Goal: Information Seeking & Learning: Understand process/instructions

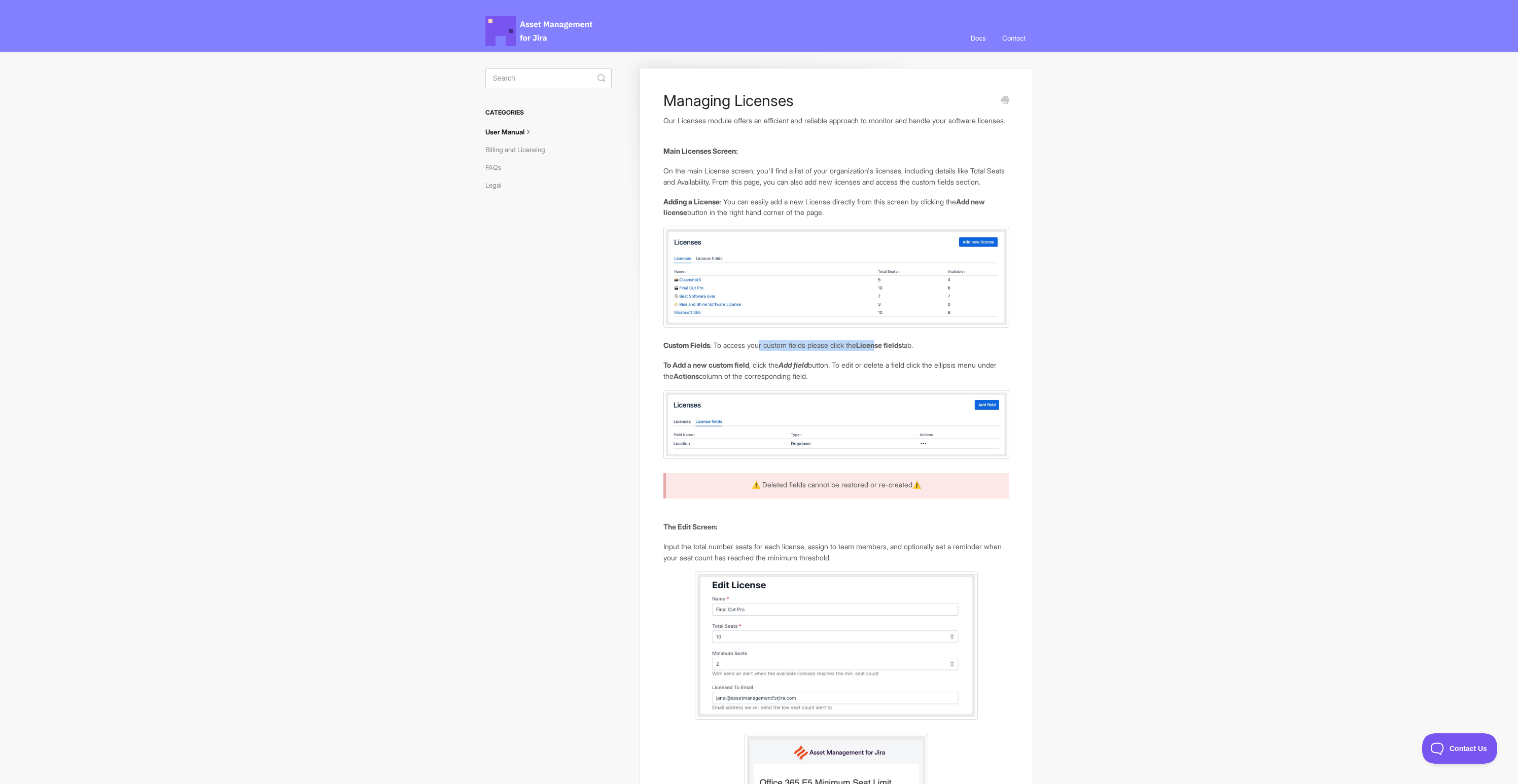
drag, startPoint x: 763, startPoint y: 369, endPoint x: 888, endPoint y: 370, distance: 125.0
click at [888, 351] on p "Custom Fields : To access your custom fields please click the License fields ta…" at bounding box center [835, 345] width 345 height 11
click at [888, 349] on b "License fields" at bounding box center [879, 345] width 46 height 9
drag, startPoint x: 908, startPoint y: 369, endPoint x: 771, endPoint y: 369, distance: 137.0
click at [772, 351] on p "Custom Fields : To access your custom fields please click the License fields ta…" at bounding box center [835, 345] width 345 height 11
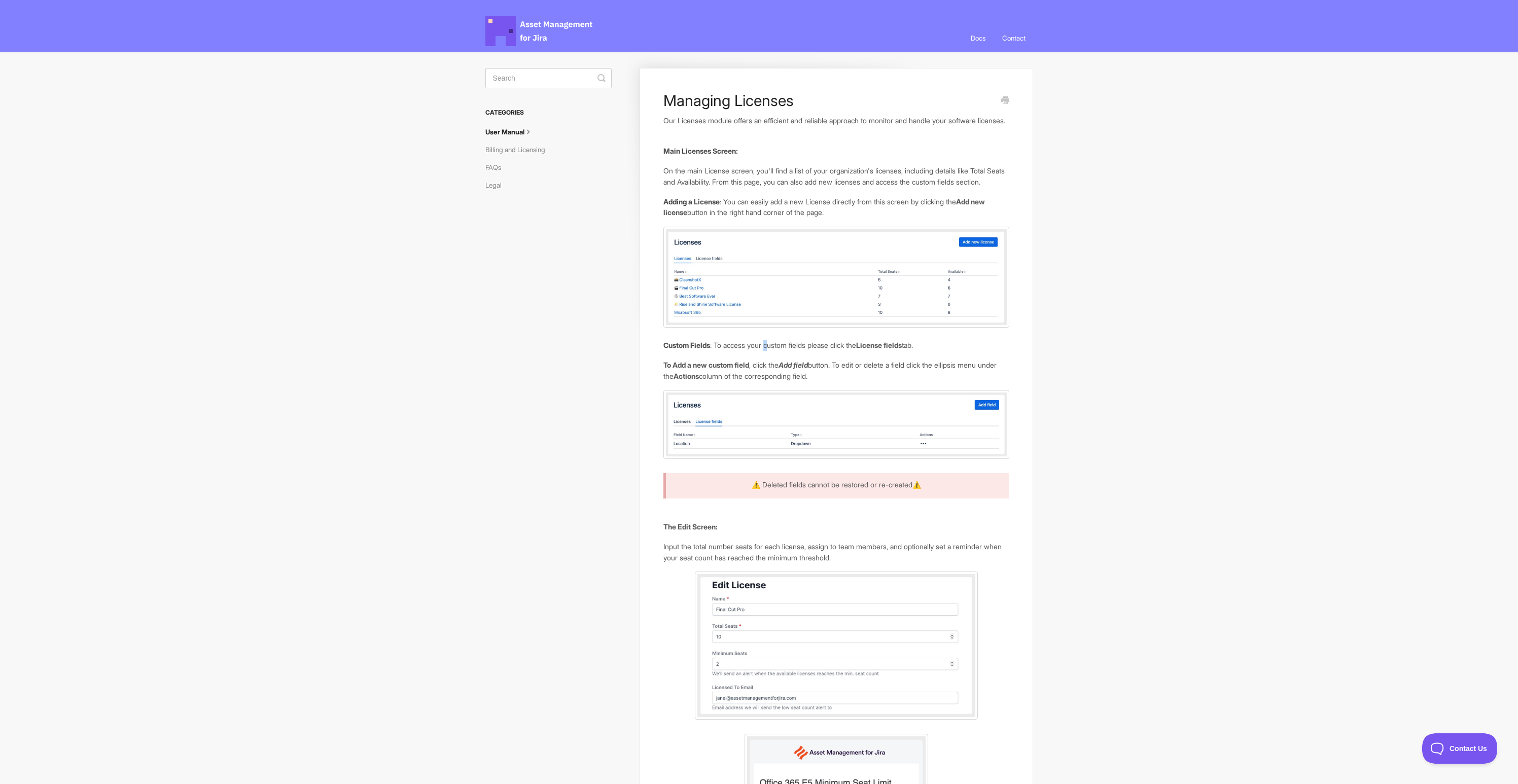
click at [778, 351] on p "Custom Fields : To access your custom fields please click the License fields ta…" at bounding box center [835, 345] width 345 height 11
click at [682, 369] on b "To Add a new custom field" at bounding box center [705, 365] width 85 height 9
drag, startPoint x: 662, startPoint y: 384, endPoint x: 701, endPoint y: 387, distance: 39.1
click at [711, 369] on b "To Add a new custom field" at bounding box center [705, 365] width 85 height 9
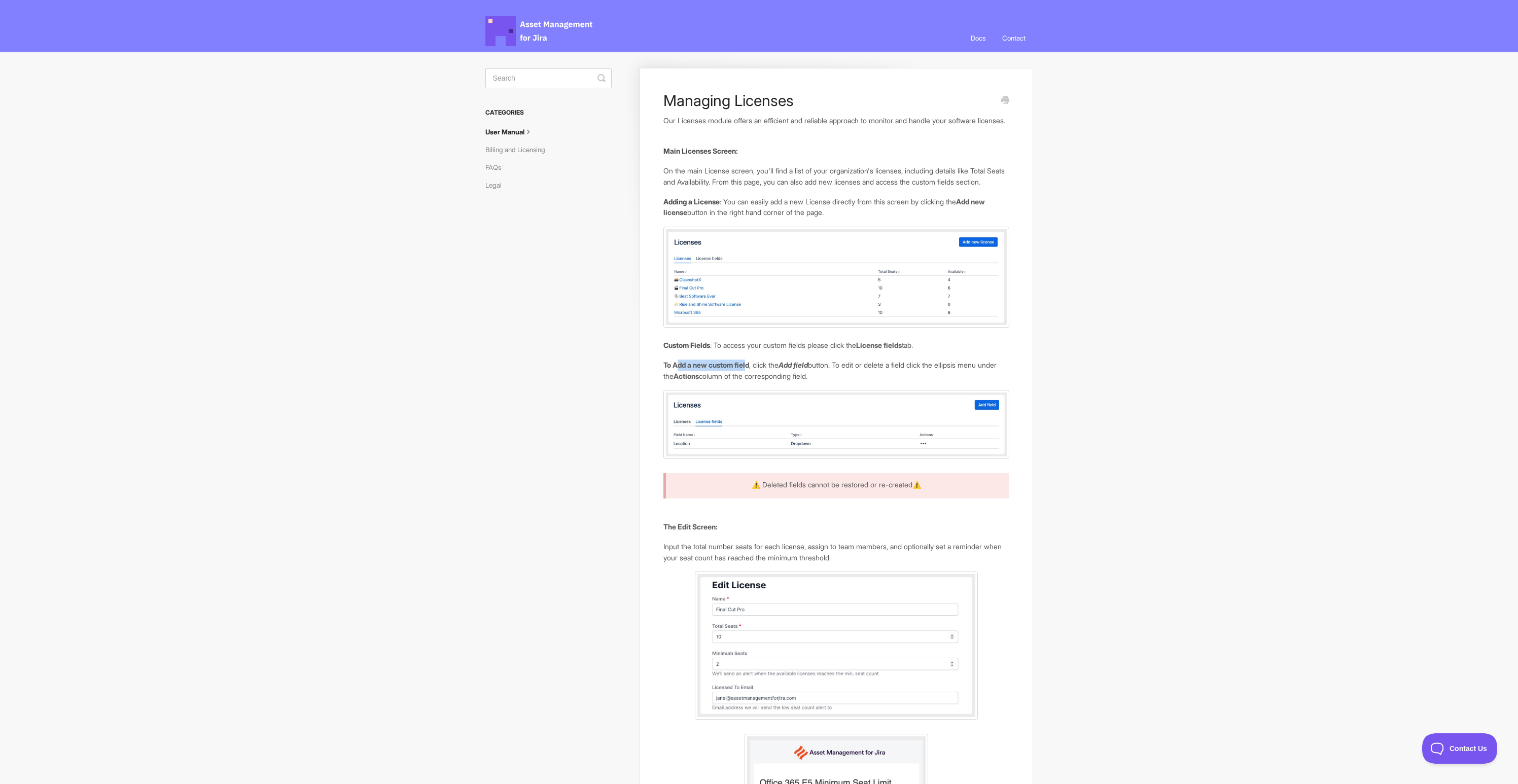
drag, startPoint x: 752, startPoint y: 386, endPoint x: 717, endPoint y: 386, distance: 35.0
click at [678, 369] on b "To Add a new custom field" at bounding box center [705, 365] width 85 height 9
drag, startPoint x: 814, startPoint y: 386, endPoint x: 753, endPoint y: 386, distance: 61.0
click at [755, 381] on p "To Add a new custom field , click the Add field button. To edit or delete a fie…" at bounding box center [835, 370] width 345 height 22
drag, startPoint x: 841, startPoint y: 387, endPoint x: 752, endPoint y: 387, distance: 89.0
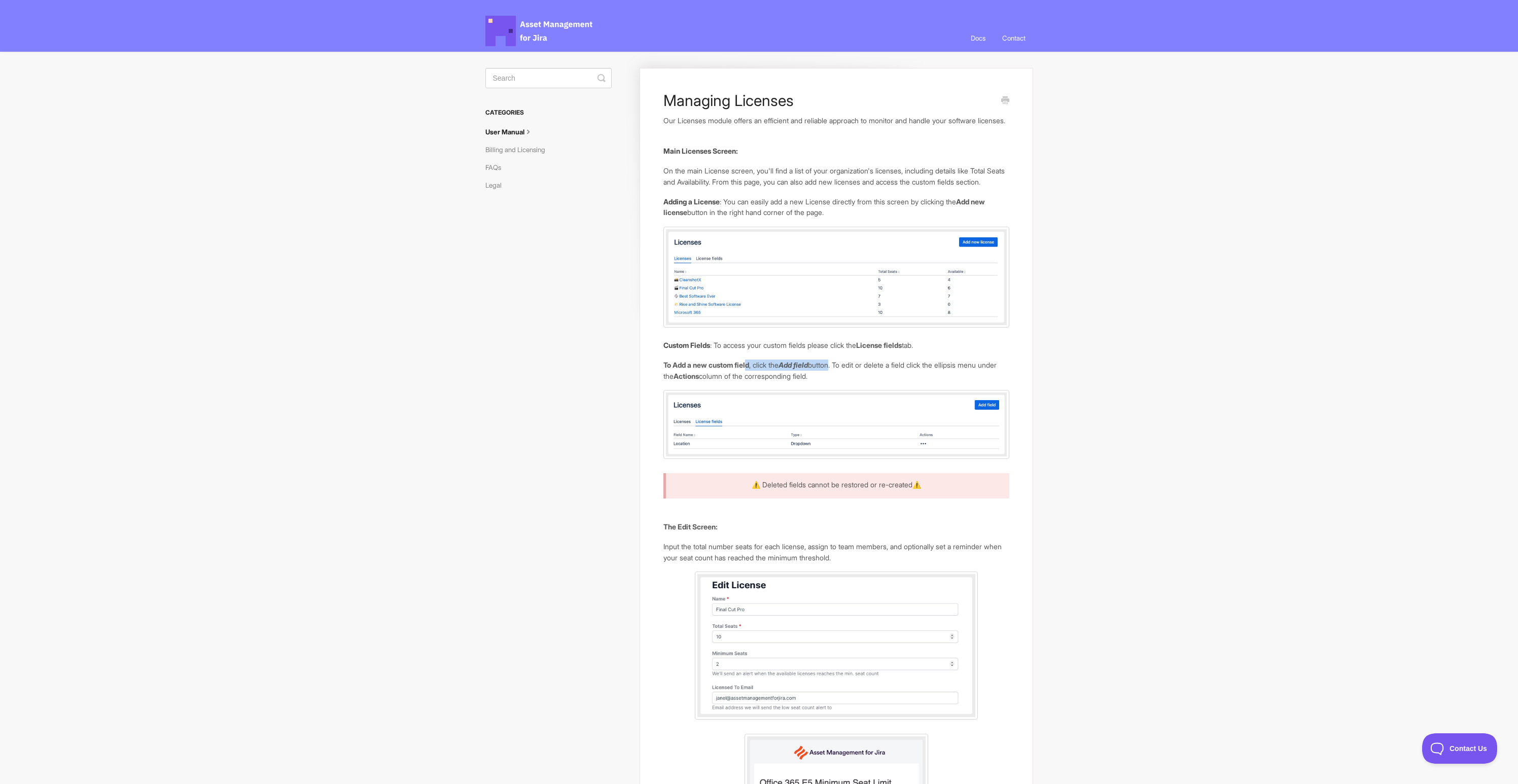
click at [752, 381] on p "To Add a new custom field , click the Add field button. To edit or delete a fie…" at bounding box center [835, 370] width 345 height 22
drag, startPoint x: 934, startPoint y: 384, endPoint x: 863, endPoint y: 384, distance: 71.0
click at [860, 381] on p "To Add a new custom field , click the Add field button. To edit or delete a fie…" at bounding box center [835, 370] width 345 height 22
click at [916, 381] on p "To Add a new custom field , click the Add field button. To edit or delete a fie…" at bounding box center [835, 370] width 345 height 22
drag, startPoint x: 940, startPoint y: 386, endPoint x: 866, endPoint y: 386, distance: 74.0
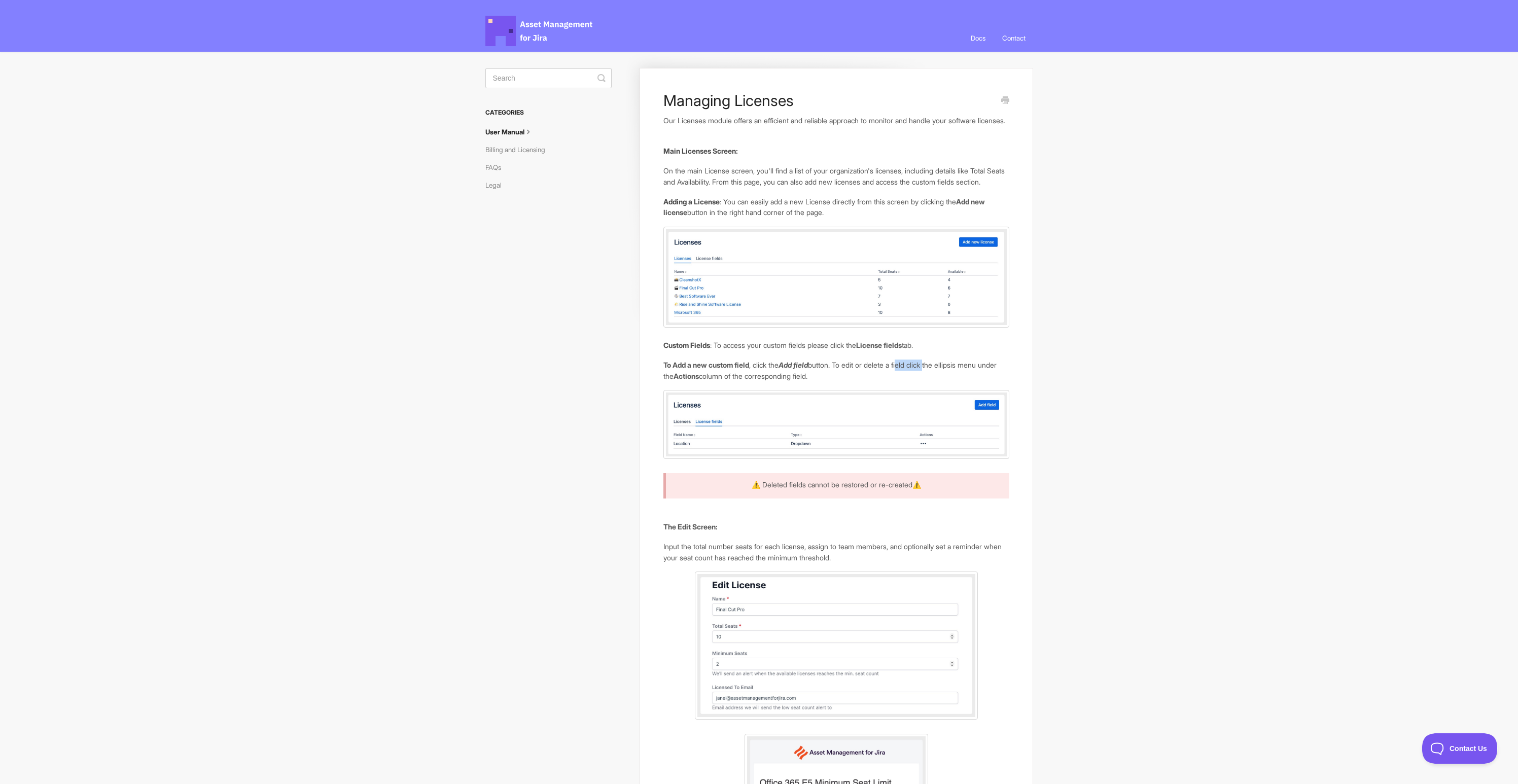
click at [874, 381] on p "To Add a new custom field , click the Add field button. To edit or delete a fie…" at bounding box center [835, 370] width 345 height 22
click at [865, 381] on p "To Add a new custom field , click the Add field button. To edit or delete a fie…" at bounding box center [835, 370] width 345 height 22
drag, startPoint x: 705, startPoint y: 399, endPoint x: 681, endPoint y: 399, distance: 24.0
click at [681, 381] on p "To Add a new custom field , click the Add field button. To edit or delete a fie…" at bounding box center [835, 370] width 345 height 22
click at [674, 381] on p "To Add a new custom field , click the Add field button. To edit or delete a fie…" at bounding box center [835, 370] width 345 height 22
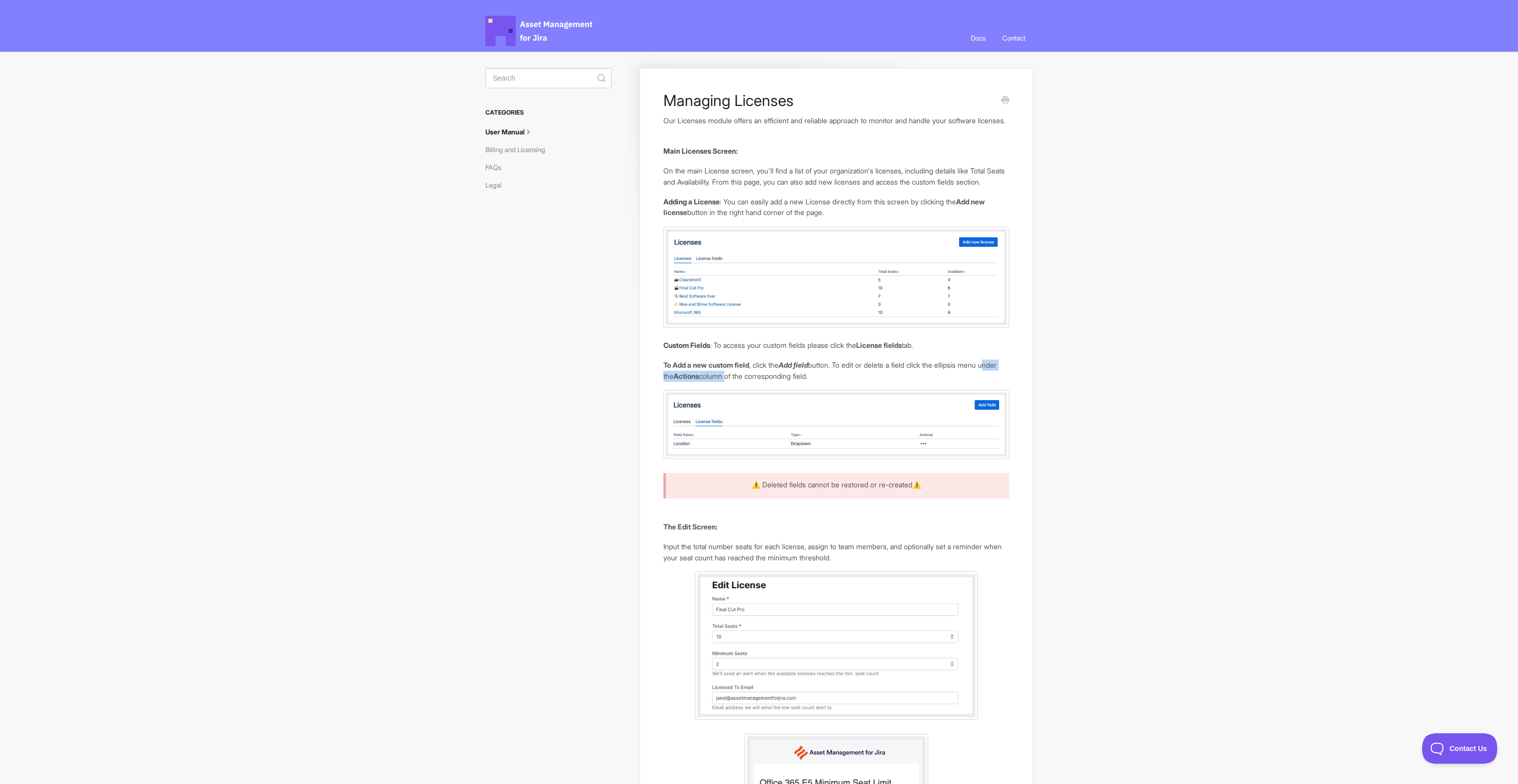
drag, startPoint x: 662, startPoint y: 396, endPoint x: 750, endPoint y: 398, distance: 88.0
click at [769, 381] on p "To Add a new custom field , click the Add field button. To edit or delete a fie…" at bounding box center [835, 370] width 345 height 22
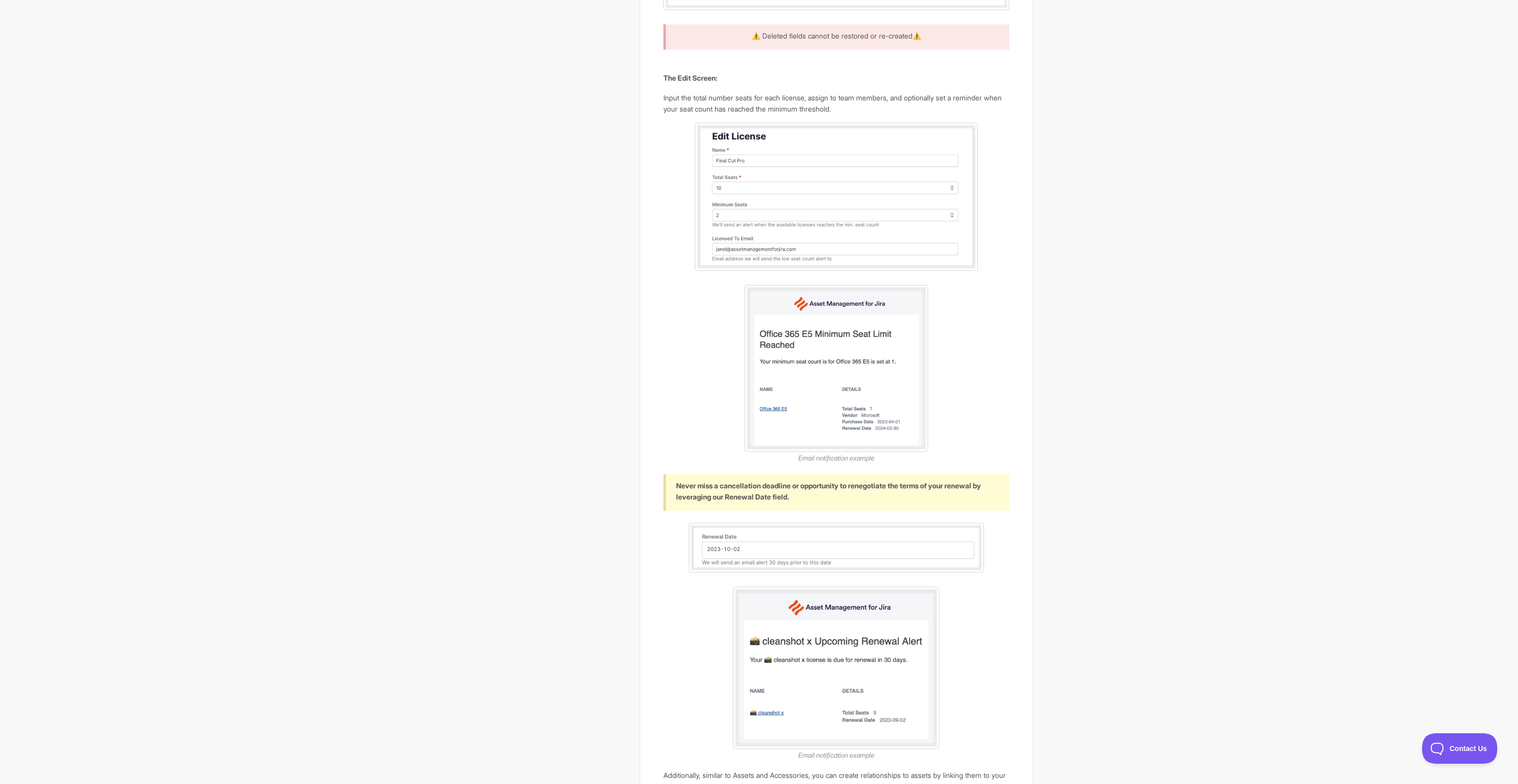
scroll to position [450, 0]
